Goal: Information Seeking & Learning: Learn about a topic

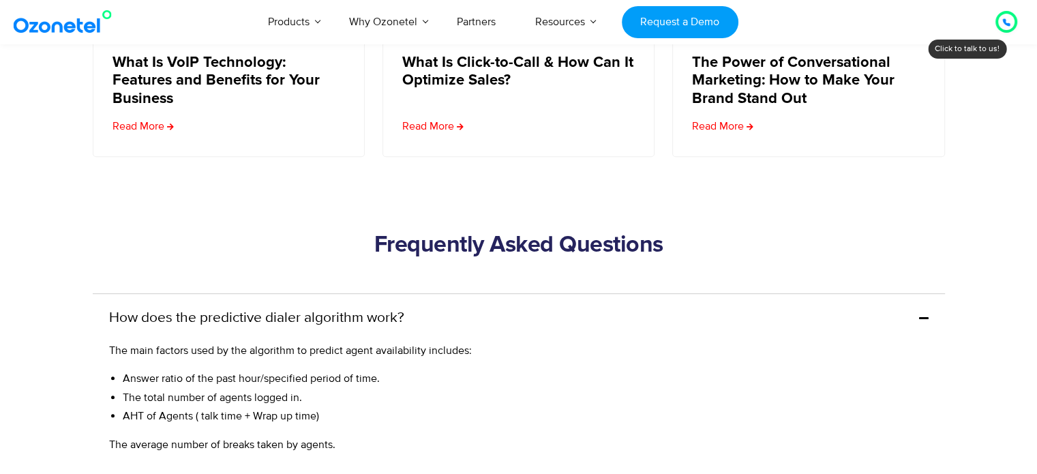
scroll to position [5952, 0]
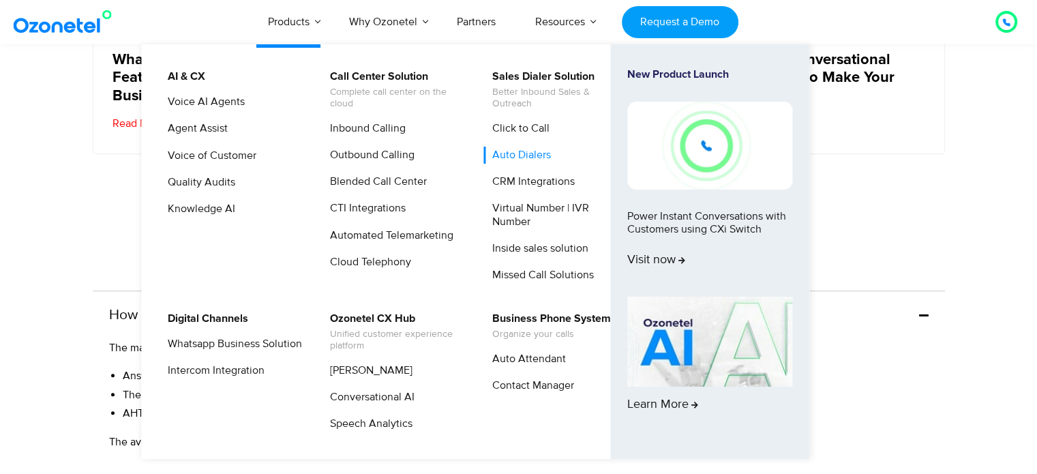
click at [502, 154] on link "Auto Dialers" at bounding box center [518, 155] width 70 height 17
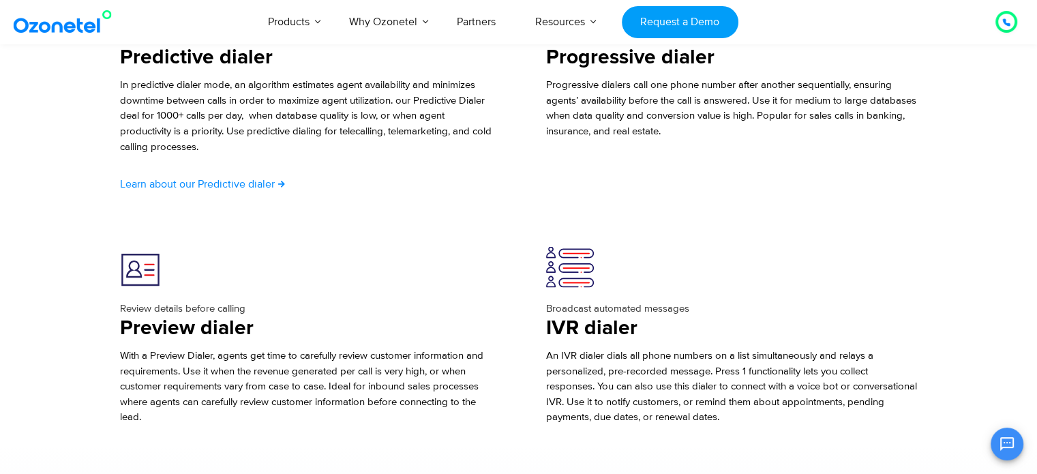
scroll to position [2507, 0]
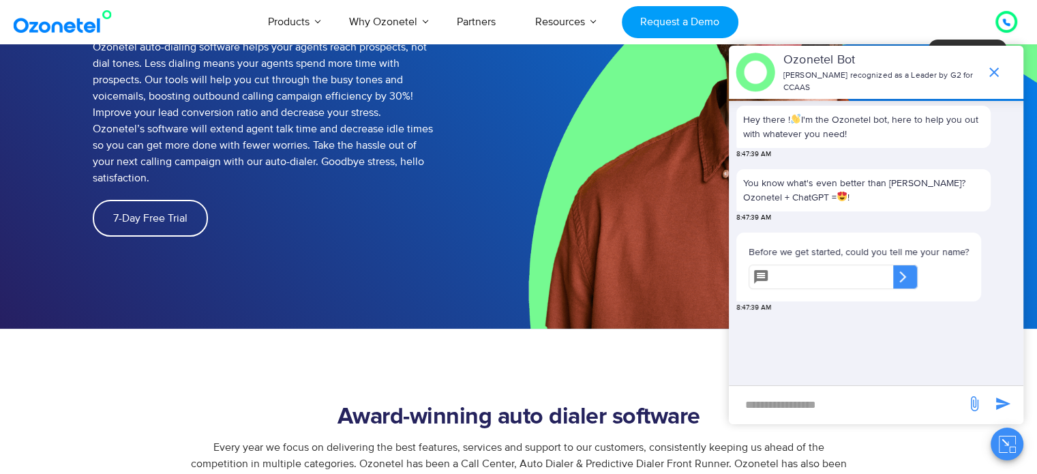
scroll to position [262, 0]
